Goal: Information Seeking & Learning: Check status

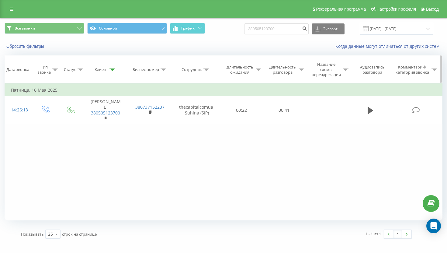
click at [110, 67] on th "Клиент" at bounding box center [105, 70] width 44 height 28
click at [112, 70] on icon at bounding box center [112, 69] width 5 height 3
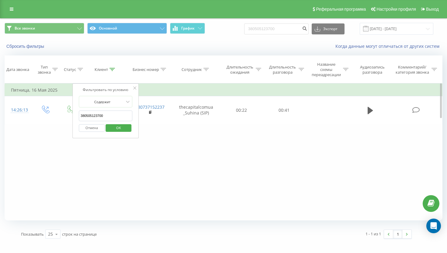
click at [106, 118] on input "380505123700" at bounding box center [106, 115] width 54 height 11
paste input "935412578"
click at [115, 132] on span "OK" at bounding box center [118, 127] width 17 height 9
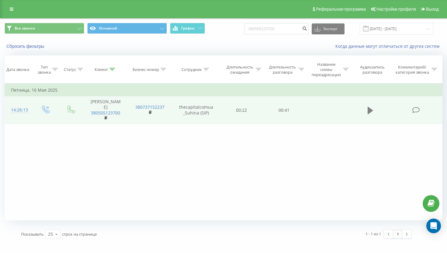
click at [369, 107] on icon at bounding box center [370, 110] width 5 height 7
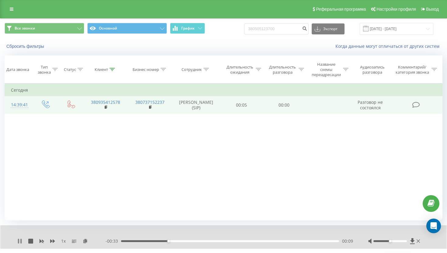
click at [21, 240] on icon at bounding box center [20, 241] width 1 height 5
click at [113, 70] on icon at bounding box center [112, 69] width 5 height 3
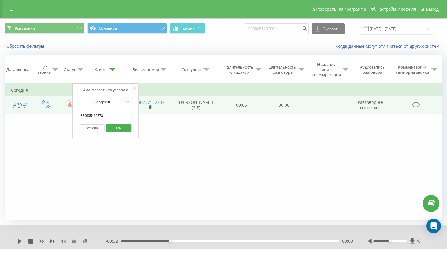
click at [104, 117] on input "380935412578" at bounding box center [106, 115] width 54 height 11
paste input "674344844"
type input "380674344844"
click at [114, 126] on span "OK" at bounding box center [118, 127] width 17 height 9
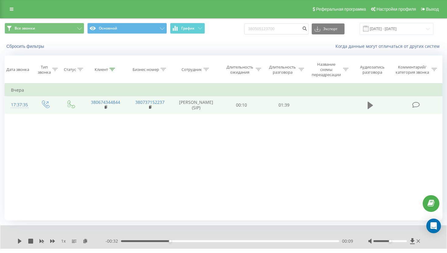
click at [372, 104] on icon at bounding box center [370, 105] width 5 height 9
click at [369, 106] on icon at bounding box center [369, 105] width 2 height 7
